Goal: Browse casually

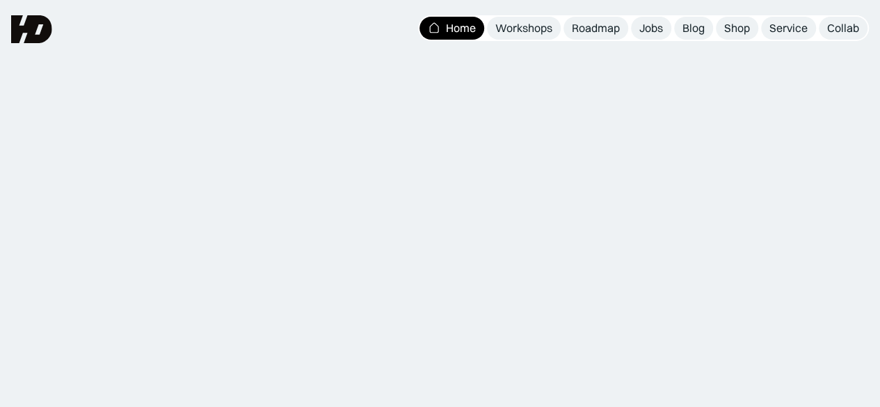
scroll to position [836, 0]
click at [434, 28] on img at bounding box center [434, 28] width 13 height 13
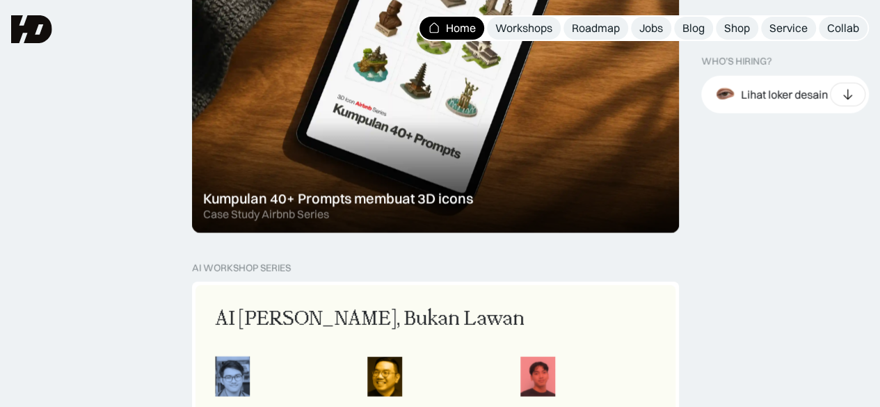
scroll to position [1670, 0]
